Goal: Register for event/course

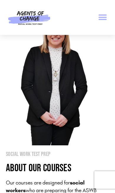
click at [103, 16] on icon "Menu Toggle" at bounding box center [102, 17] width 9 height 9
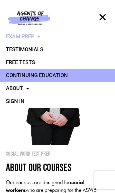
click at [58, 75] on link "Continuing Education" at bounding box center [57, 75] width 115 height 13
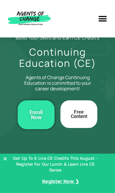
scroll to position [32, 0]
click at [67, 186] on span "Register Now ❯" at bounding box center [60, 181] width 37 height 9
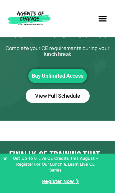
click at [76, 89] on link "View Full Schedule" at bounding box center [58, 96] width 64 height 14
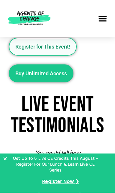
scroll to position [1203, 0]
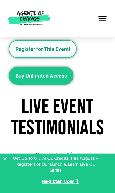
click at [56, 51] on span "Register for This Event!" at bounding box center [42, 48] width 55 height 5
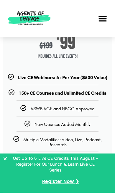
scroll to position [37, 0]
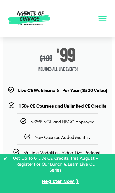
click at [104, 21] on icon "Menu Toggle" at bounding box center [102, 18] width 9 height 9
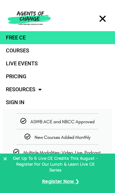
click at [33, 38] on link "Free CE" at bounding box center [57, 37] width 115 height 13
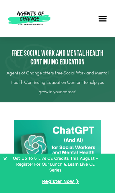
click at [114, 17] on header "Enroll Now Free CE Courses Live Events Pricing Resources Blog State Requirement…" at bounding box center [57, 18] width 115 height 37
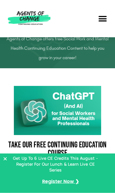
scroll to position [2, 0]
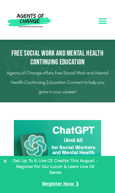
click at [101, 17] on icon "Menu Toggle" at bounding box center [102, 18] width 9 height 9
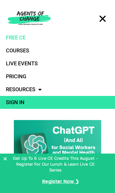
click at [19, 101] on link "Sign In" at bounding box center [57, 102] width 115 height 13
